Goal: Transaction & Acquisition: Download file/media

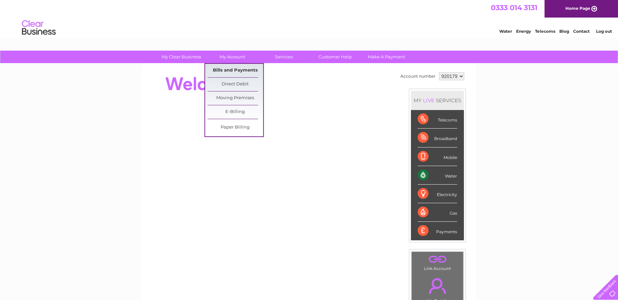
click at [235, 67] on link "Bills and Payments" at bounding box center [236, 71] width 56 height 14
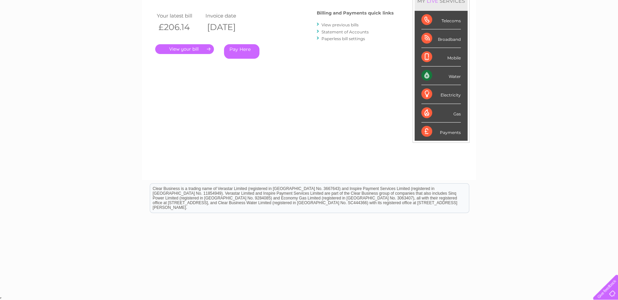
scroll to position [6, 0]
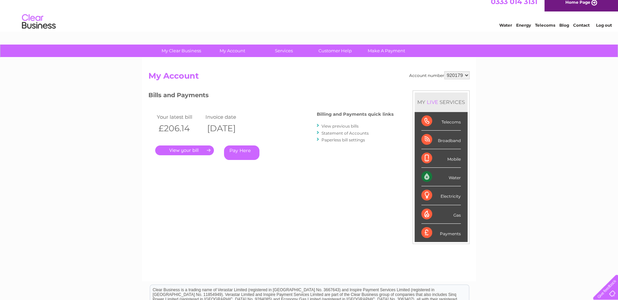
click at [204, 149] on link "." at bounding box center [184, 150] width 59 height 10
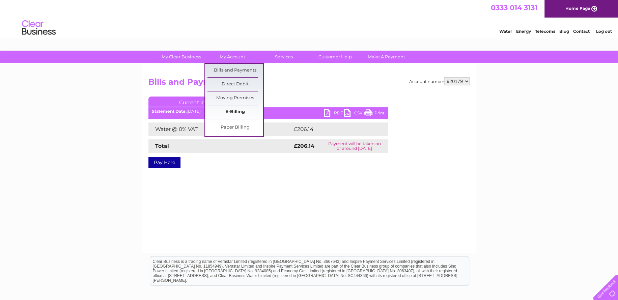
click at [233, 111] on link "E-Billing" at bounding box center [236, 112] width 56 height 14
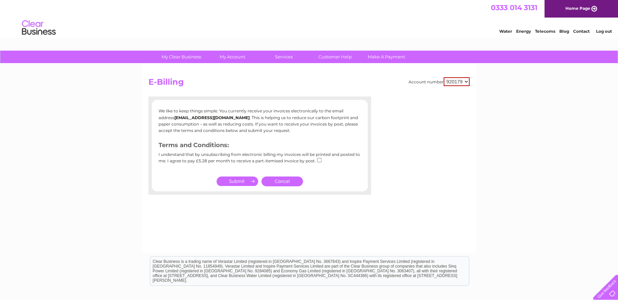
click at [318, 160] on input "checkbox" at bounding box center [319, 160] width 4 height 4
checkbox input "true"
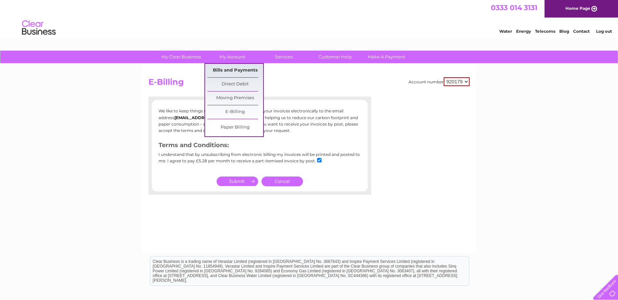
click at [231, 70] on link "Bills and Payments" at bounding box center [236, 71] width 56 height 14
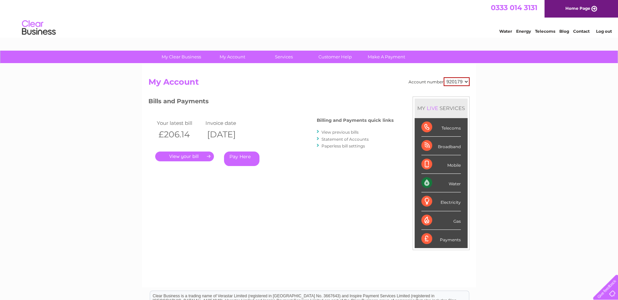
click at [345, 132] on link "View previous bills" at bounding box center [340, 132] width 37 height 5
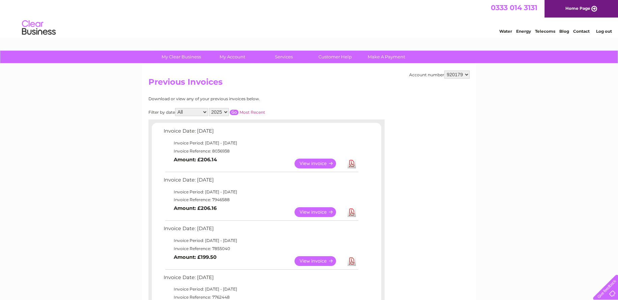
scroll to position [68, 0]
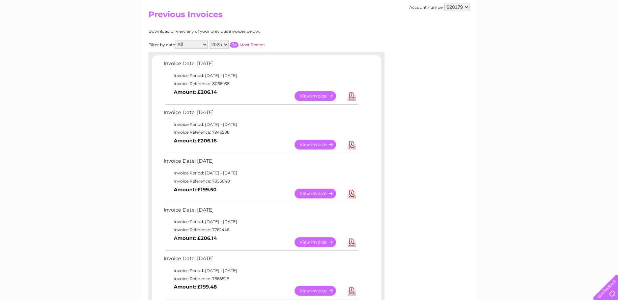
click at [353, 145] on link "Download" at bounding box center [352, 145] width 8 height 10
drag, startPoint x: 583, startPoint y: 0, endPoint x: 522, endPoint y: 80, distance: 100.4
click at [353, 95] on link "Download" at bounding box center [352, 96] width 8 height 10
